Goal: Information Seeking & Learning: Learn about a topic

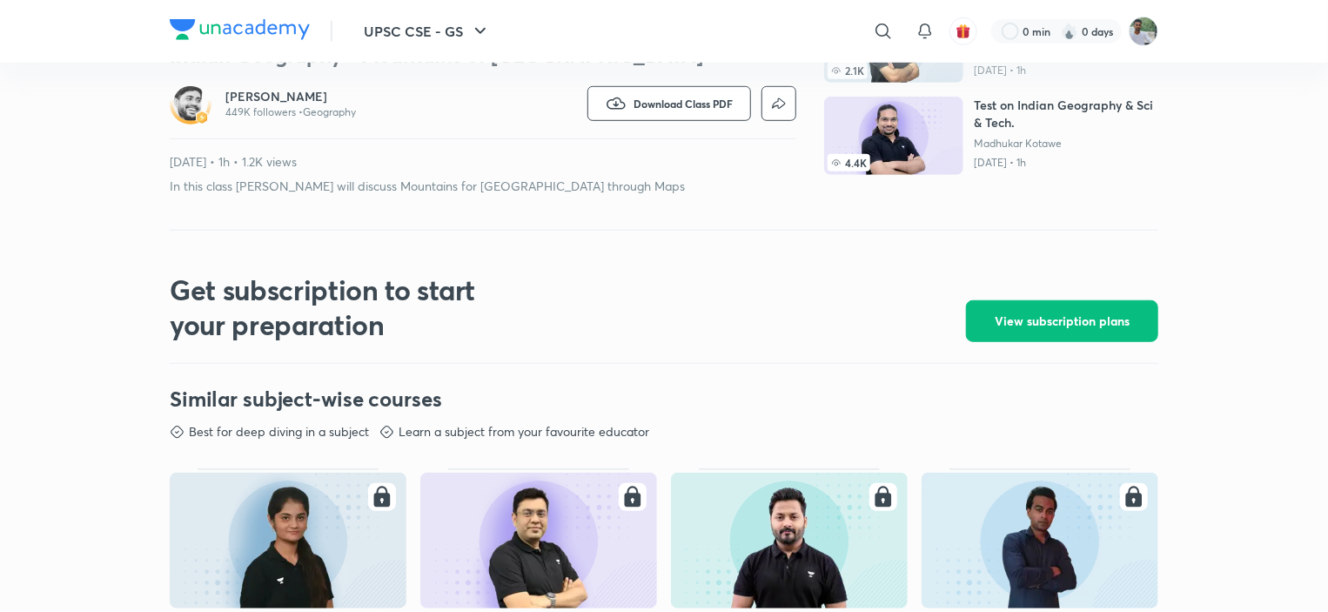
click at [251, 97] on h6 "[PERSON_NAME]" at bounding box center [290, 96] width 131 height 17
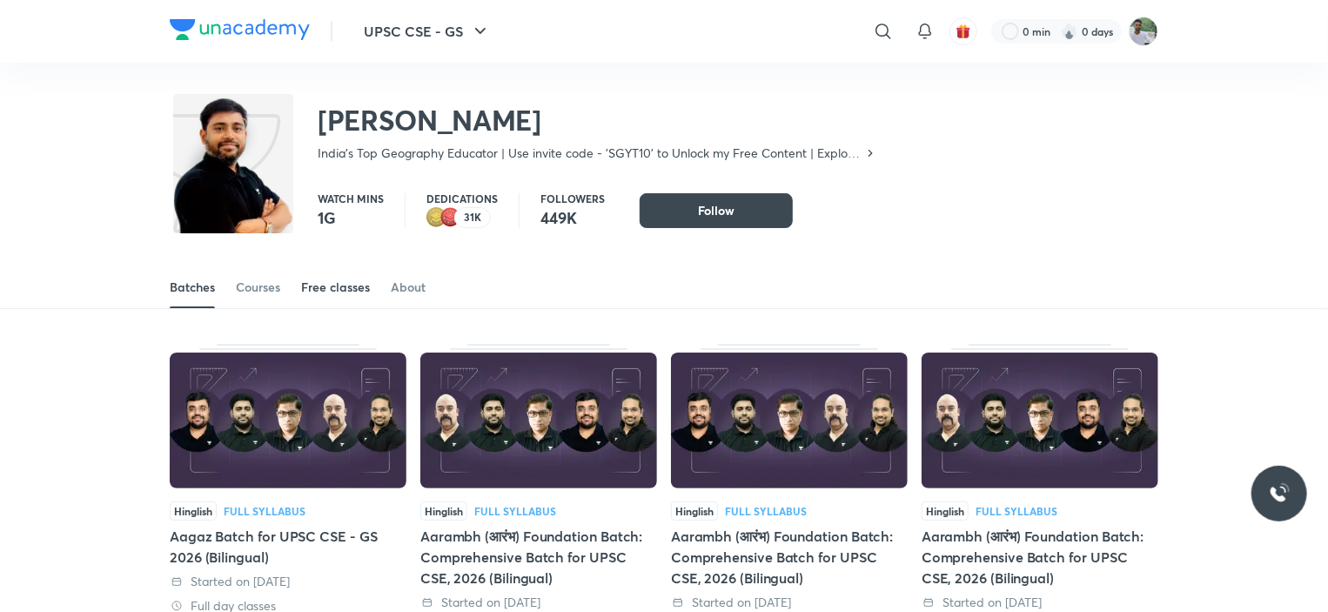
click at [331, 285] on div "Free classes" at bounding box center [335, 287] width 69 height 17
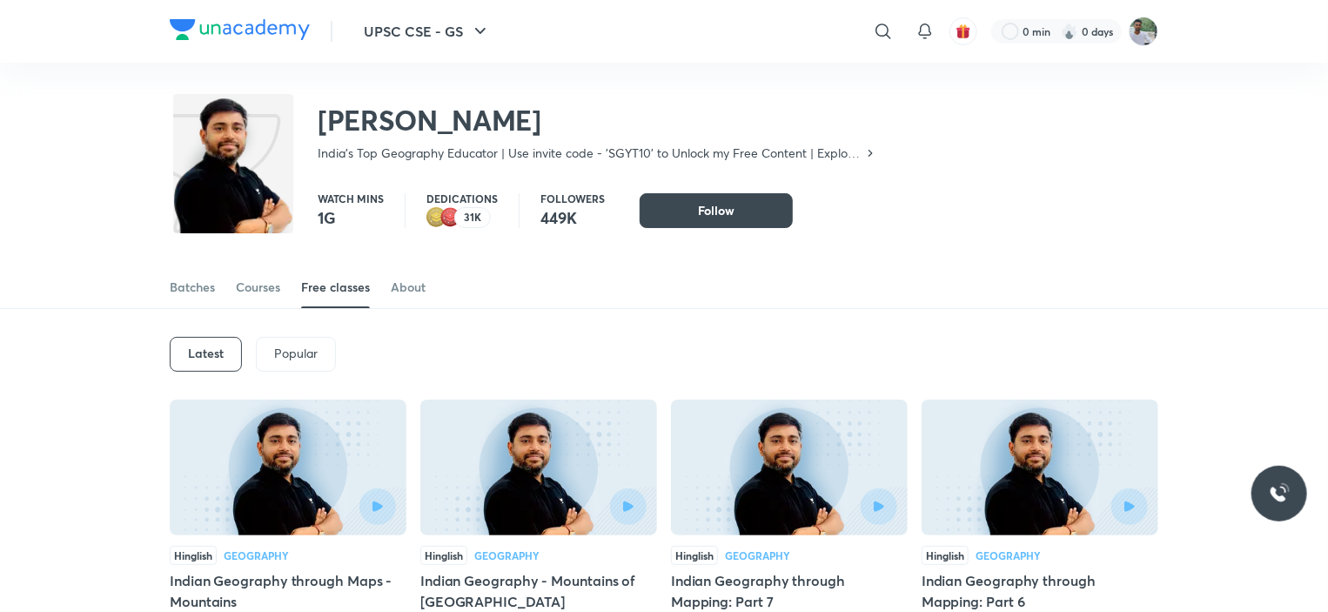
click at [1085, 342] on div "Latest Popular" at bounding box center [664, 354] width 989 height 91
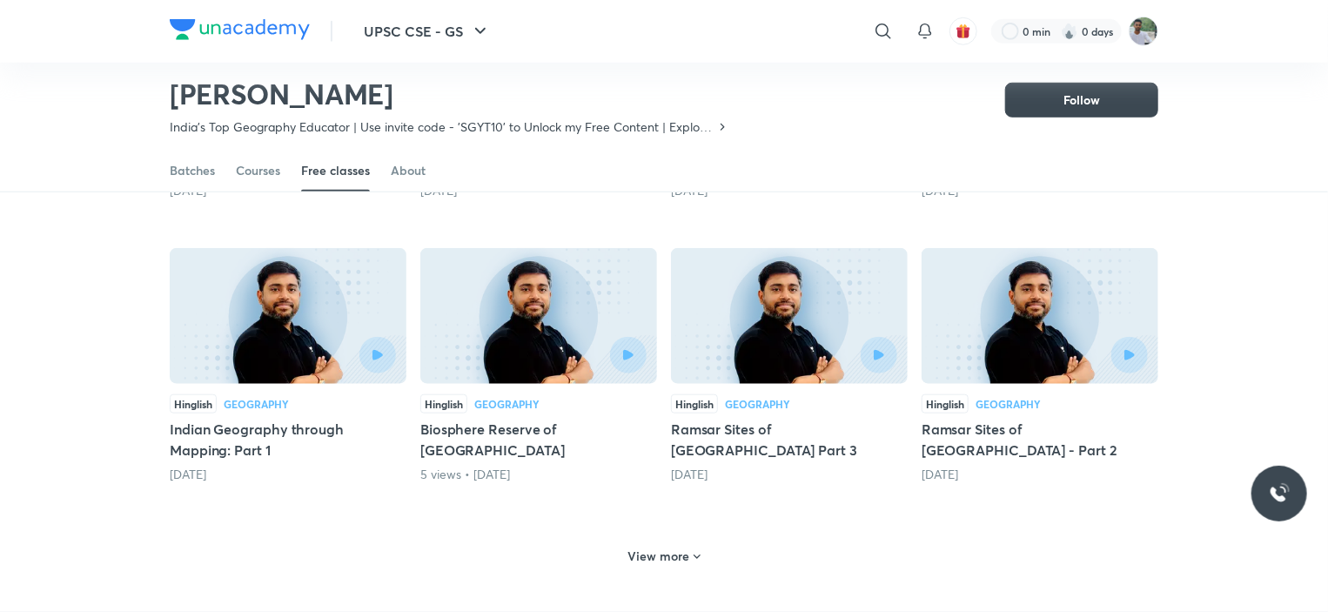
scroll to position [806, 0]
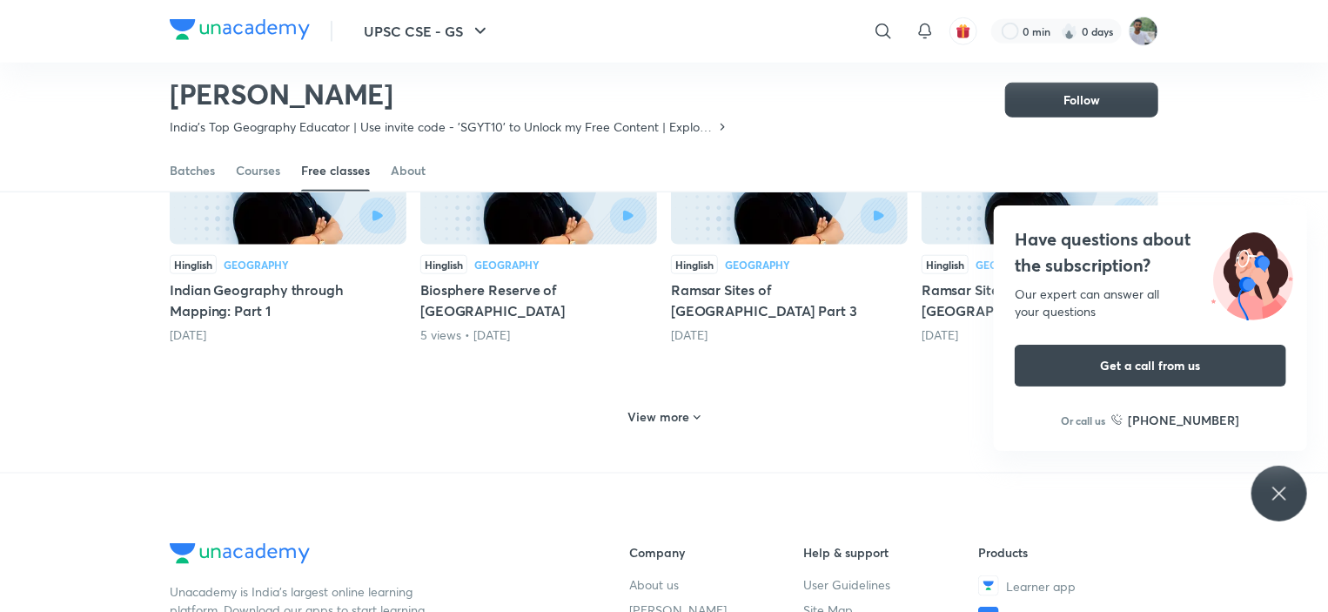
click at [675, 417] on h6 "View more" at bounding box center [659, 416] width 62 height 17
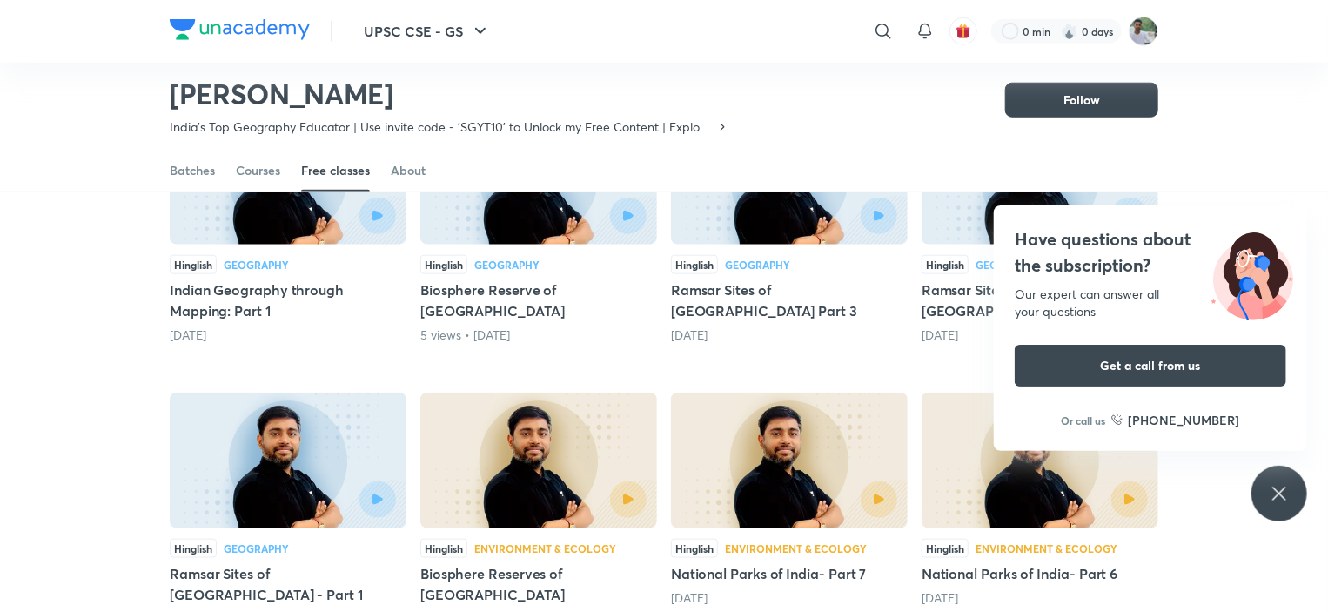
click at [1292, 493] on div "Have questions about the subscription? Our expert can answer all your questions…" at bounding box center [1280, 494] width 56 height 56
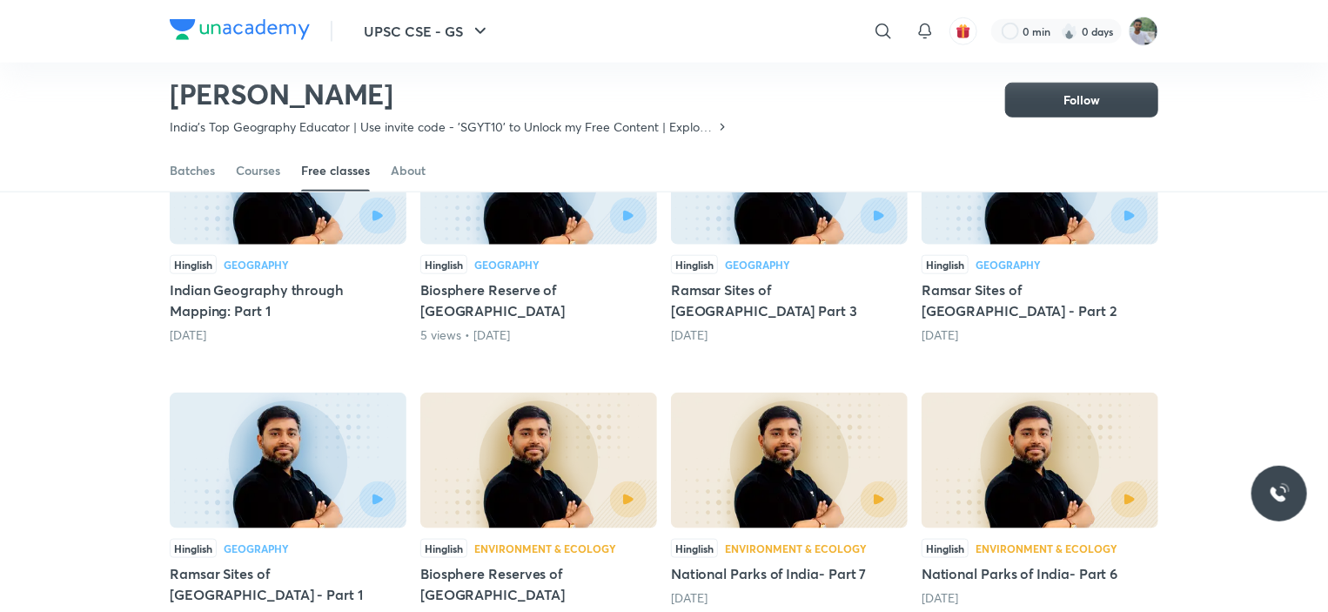
click at [1078, 369] on div "Hinglish Geography Indian Geography through Maps - Mountains 18 hours ago Hingl…" at bounding box center [664, 411] width 989 height 1741
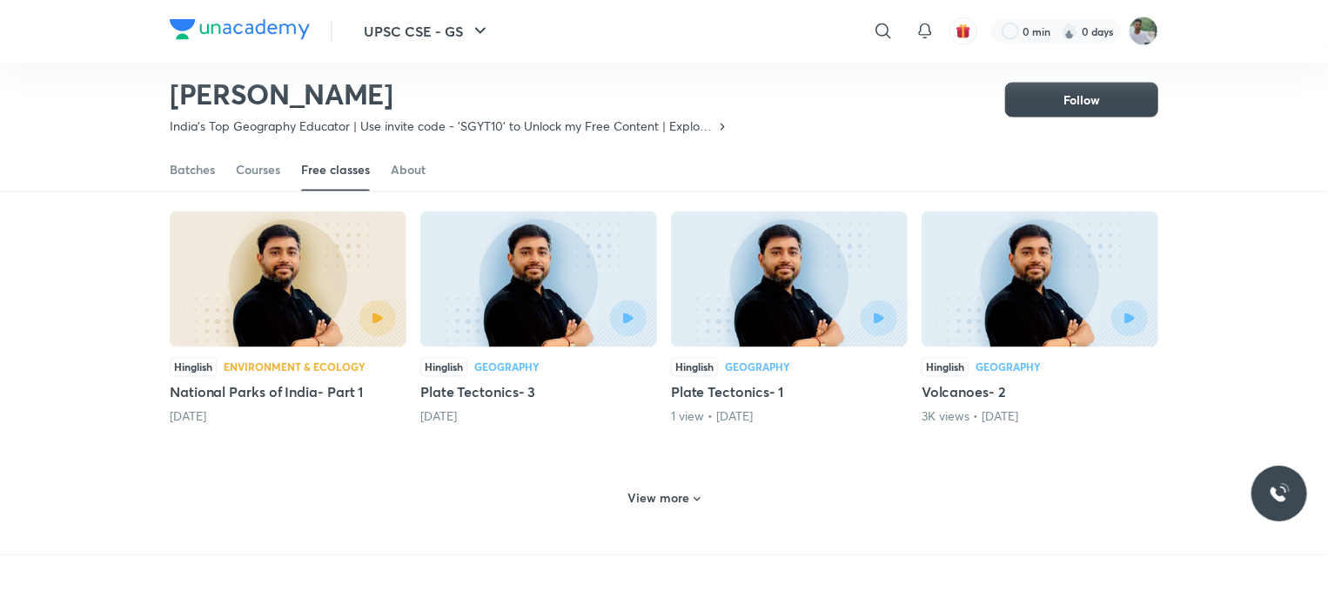
scroll to position [1537, 0]
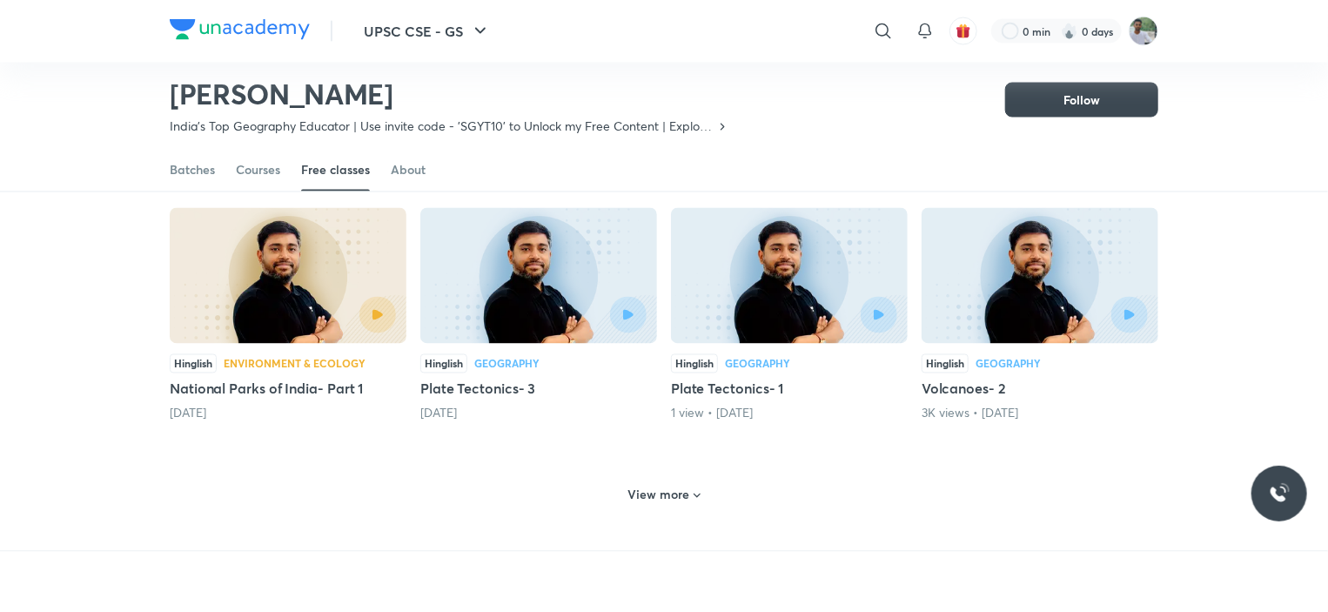
click at [690, 489] on icon at bounding box center [697, 496] width 14 height 14
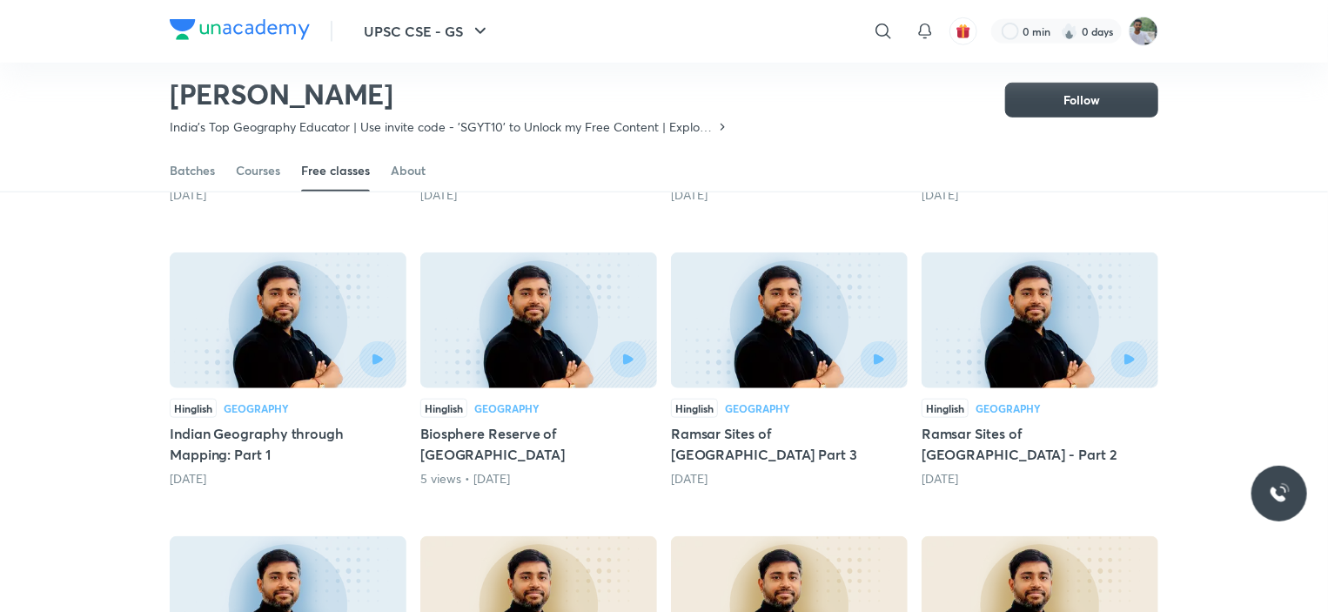
scroll to position [667, 0]
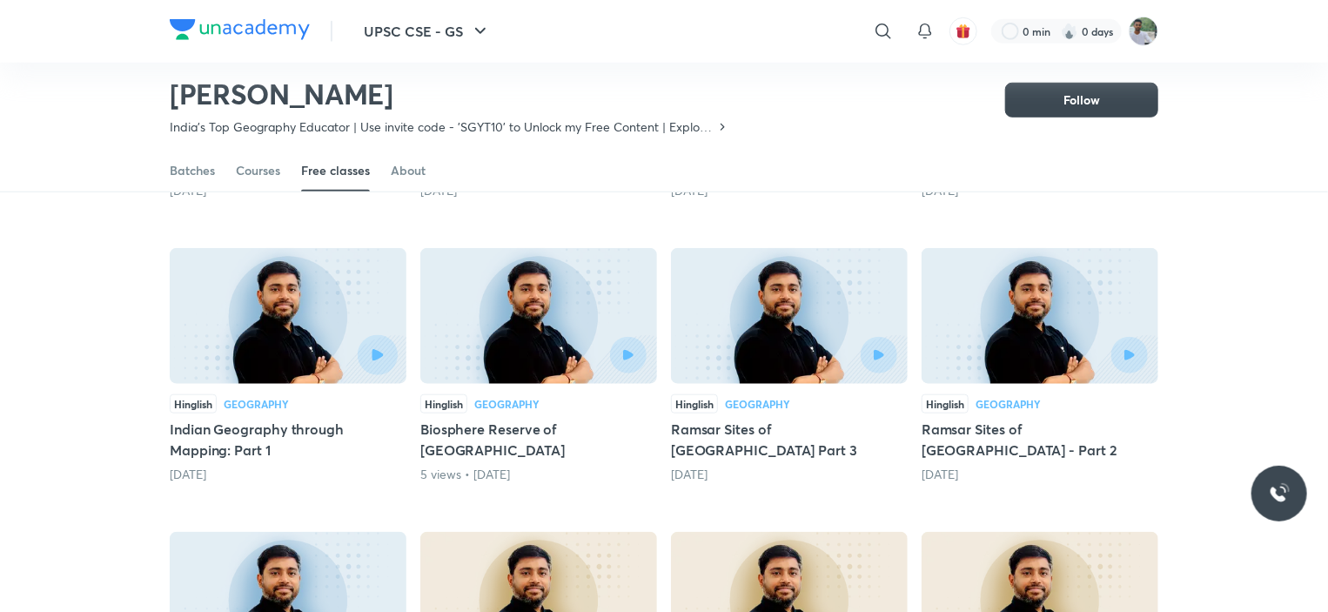
click at [376, 362] on button "button" at bounding box center [378, 355] width 40 height 40
